Goal: Transaction & Acquisition: Purchase product/service

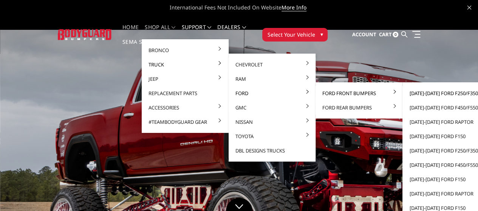
click at [435, 95] on link "[DATE]-[DATE] Ford F250/F350" at bounding box center [445, 93] width 81 height 14
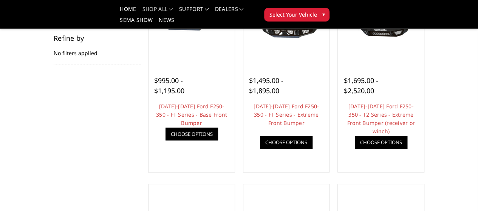
scroll to position [76, 0]
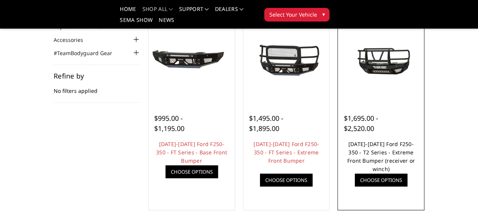
click at [402, 173] on link "2023-2026 Ford F250-350 - T2 Series - Extreme Front Bumper (receiver or winch)" at bounding box center [381, 157] width 68 height 32
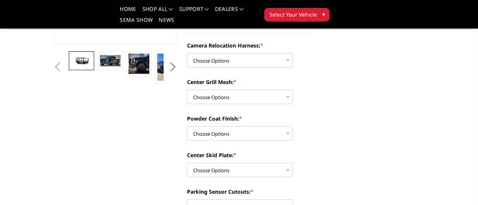
scroll to position [151, 0]
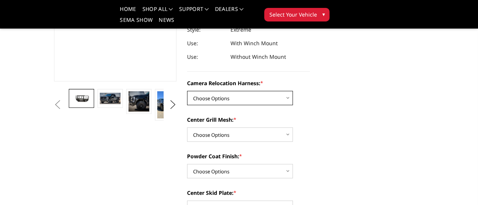
click at [276, 91] on select "Choose Options Without camera harness With camera harness" at bounding box center [240, 98] width 106 height 14
select select "3754"
click at [187, 91] on select "Choose Options Without camera harness With camera harness" at bounding box center [240, 98] width 106 height 14
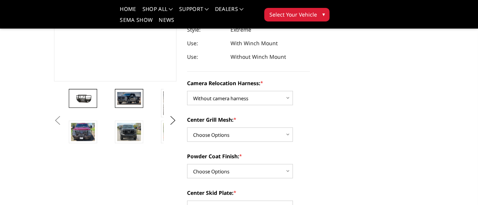
click at [117, 105] on img at bounding box center [129, 98] width 24 height 13
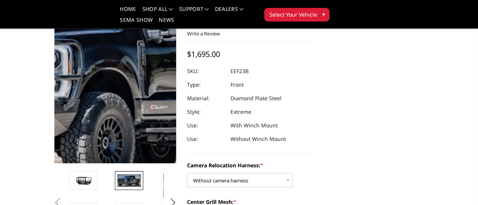
scroll to position [39, 0]
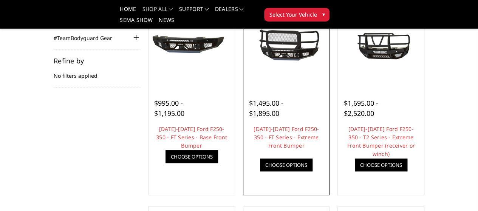
scroll to position [76, 0]
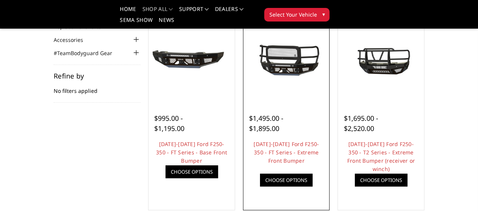
click at [0, 0] on img at bounding box center [0, 0] width 0 height 0
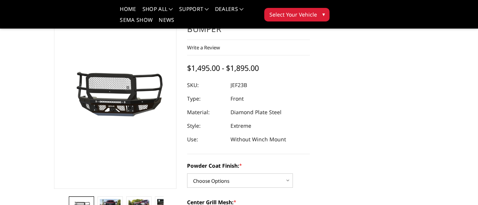
scroll to position [113, 0]
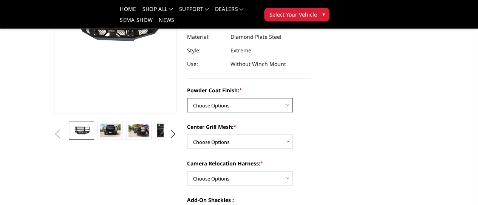
click at [284, 99] on select "Choose Options Bare Metal Gloss Black Powder Coat Textured Black Powder Coat" at bounding box center [240, 105] width 106 height 14
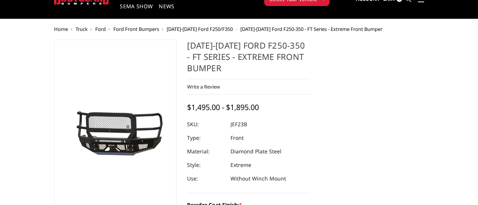
scroll to position [76, 0]
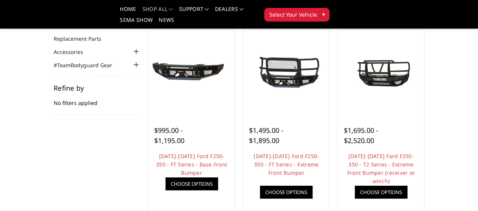
scroll to position [76, 0]
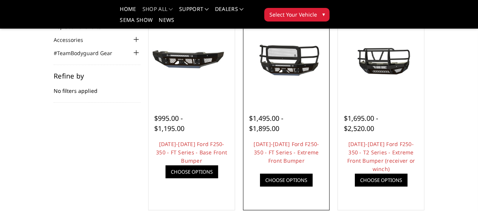
click at [0, 0] on img at bounding box center [0, 0] width 0 height 0
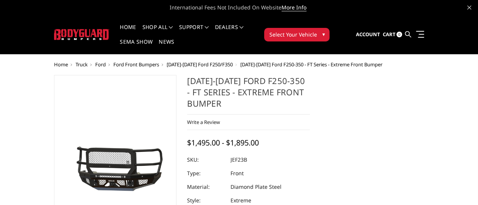
scroll to position [151, 0]
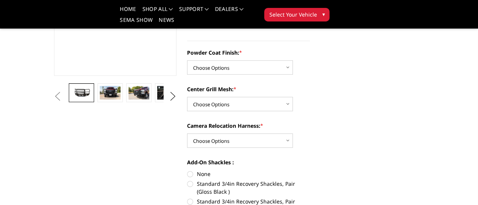
click at [236, 49] on div "Powder Coat Finish: * Choose Options Bare Metal Gloss Black Powder Coat Texture…" at bounding box center [248, 62] width 123 height 26
click at [235, 60] on select "Choose Options Bare Metal Gloss Black Powder Coat Textured Black Powder Coat" at bounding box center [240, 67] width 106 height 14
select select "3265"
click at [187, 60] on select "Choose Options Bare Metal Gloss Black Powder Coat Textured Black Powder Coat" at bounding box center [240, 67] width 106 height 14
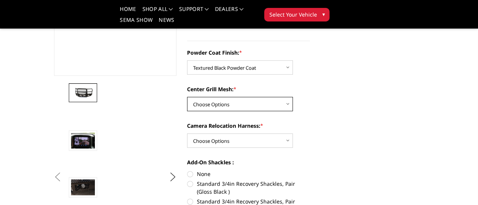
click at [243, 97] on select "Choose Options WITH Expanded Metal in Center Grill WITHOUT Expanded Metal in Ce…" at bounding box center [240, 104] width 106 height 14
select select "3266"
click at [187, 97] on select "Choose Options WITH Expanded Metal in Center Grill WITHOUT Expanded Metal in Ce…" at bounding box center [240, 104] width 106 height 14
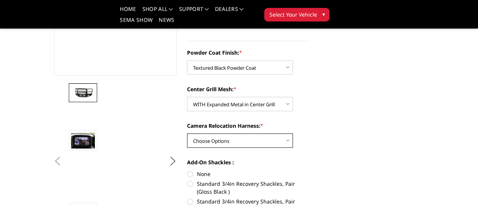
click at [259, 134] on select "Choose Options WITH Camera Relocation Harness WITHOUT Camera Relocation Harness" at bounding box center [240, 141] width 106 height 14
select select "3269"
click at [187, 134] on select "Choose Options WITH Camera Relocation Harness WITHOUT Camera Relocation Harness" at bounding box center [240, 141] width 106 height 14
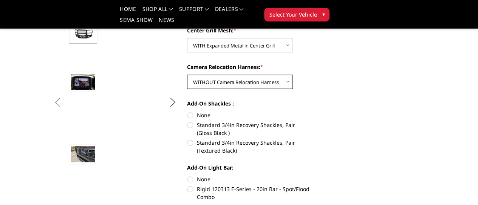
scroll to position [227, 0]
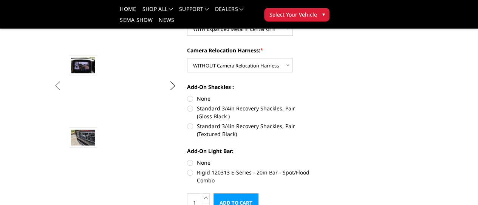
click at [169, 26] on img at bounding box center [181, 18] width 24 height 16
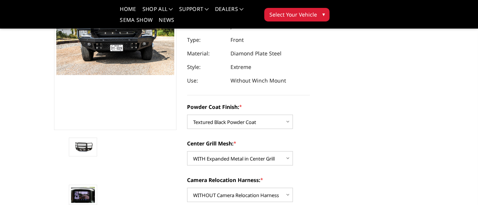
scroll to position [113, 0]
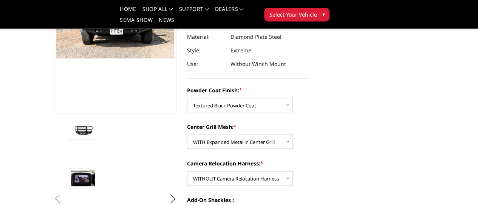
click at [266, 139] on img at bounding box center [278, 132] width 24 height 16
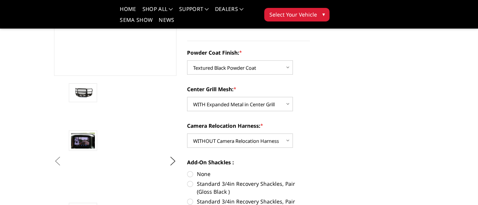
scroll to position [189, 0]
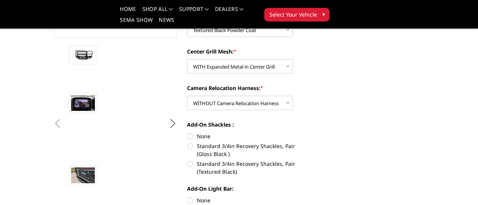
click at [169, 64] on img at bounding box center [181, 56] width 24 height 16
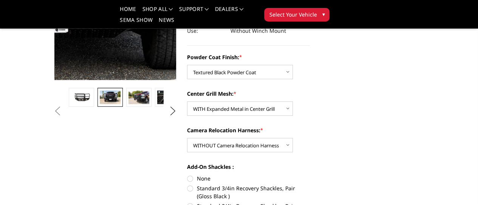
scroll to position [113, 0]
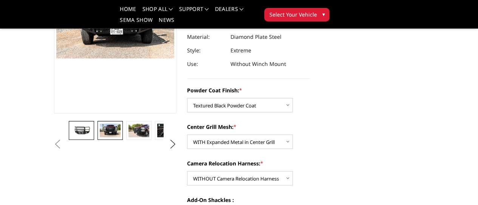
click at [71, 135] on img at bounding box center [81, 130] width 20 height 9
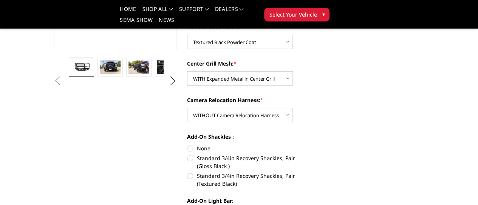
scroll to position [189, 0]
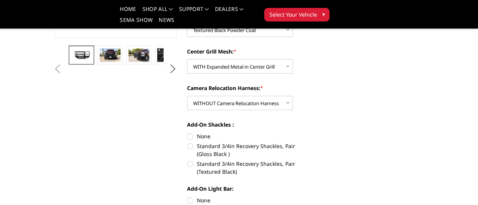
click at [235, 160] on label "Standard 3/4in Recovery Shackles, Pair (Textured Black)" at bounding box center [248, 168] width 123 height 16
click at [310, 143] on input "Standard 3/4in Recovery Shackles, Pair (Textured Black)" at bounding box center [310, 142] width 0 height 0
radio input "true"
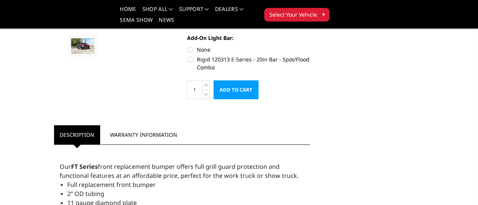
scroll to position [302, 0]
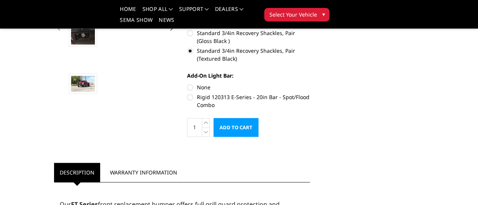
click at [252, 118] on input "Add to Cart" at bounding box center [235, 127] width 45 height 19
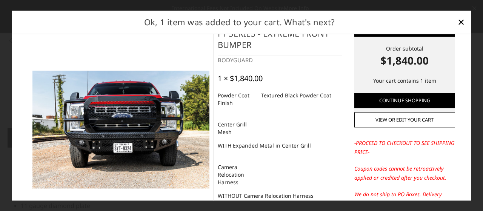
scroll to position [0, 0]
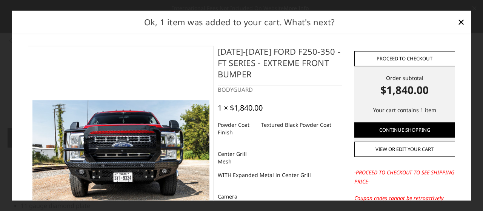
click at [358, 53] on link "Proceed to checkout" at bounding box center [405, 58] width 101 height 15
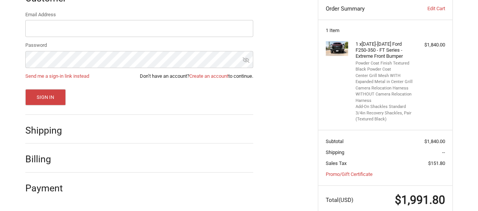
scroll to position [148, 0]
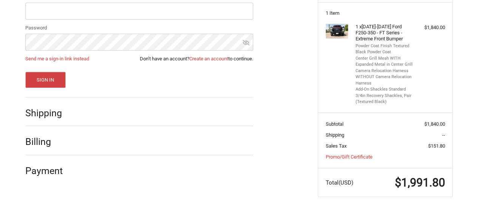
click at [209, 117] on div at bounding box center [165, 114] width 176 height 9
click at [56, 114] on h2 "Shipping" at bounding box center [47, 113] width 44 height 12
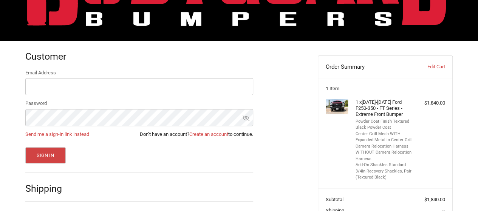
scroll to position [0, 0]
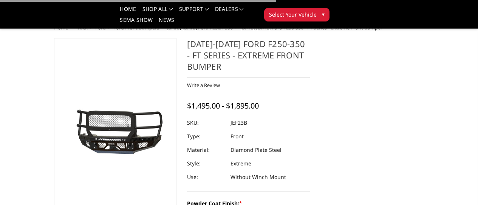
select select "3265"
select select "3266"
select select "3269"
